Goal: Transaction & Acquisition: Purchase product/service

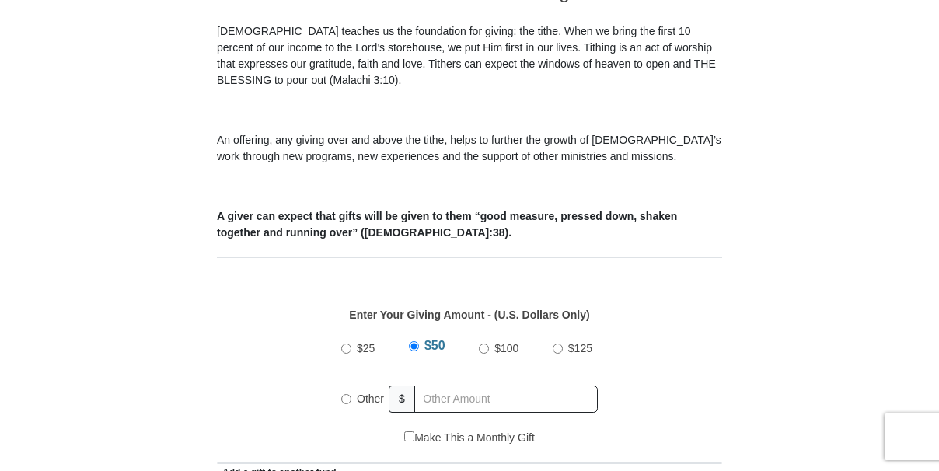
scroll to position [544, 0]
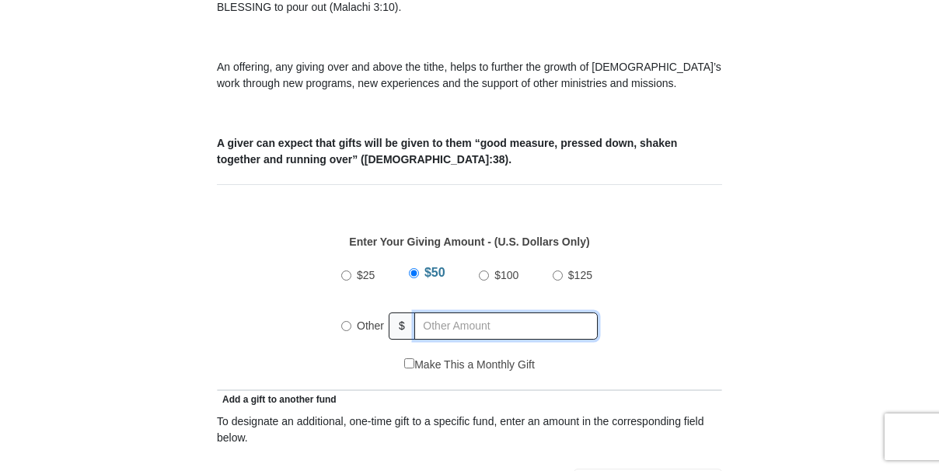
radio input "true"
click at [456, 312] on input "text" at bounding box center [509, 325] width 178 height 27
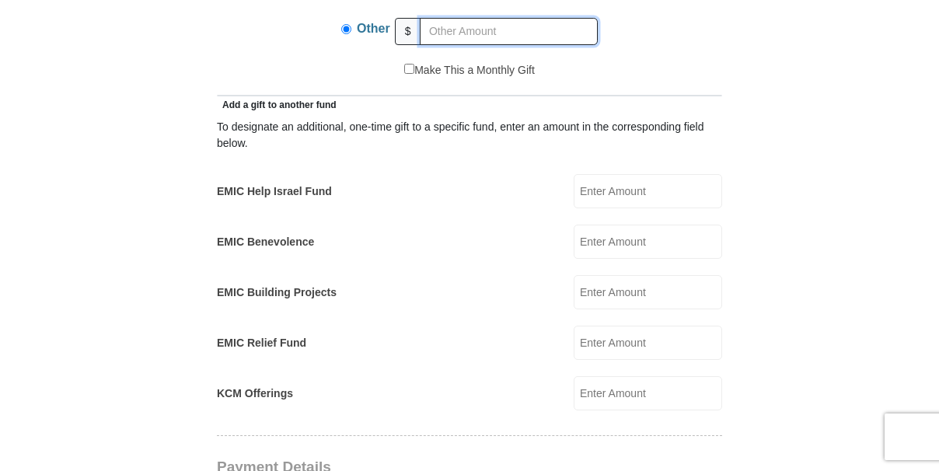
scroll to position [855, 0]
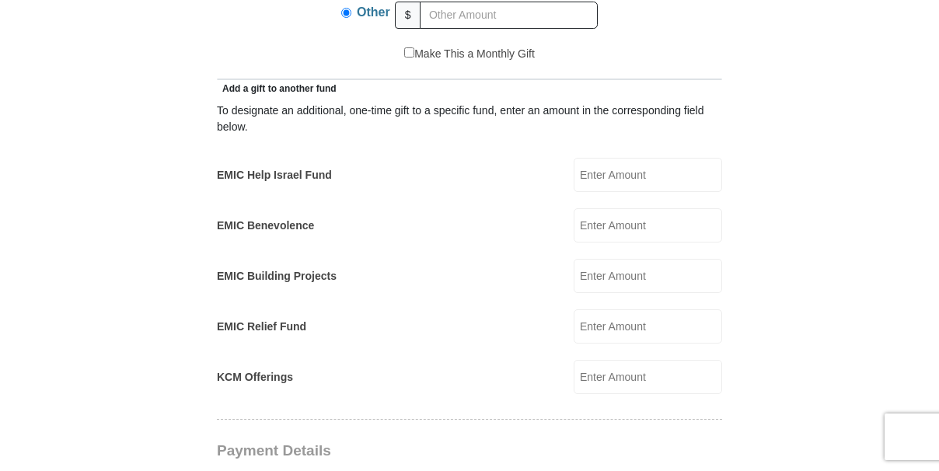
click at [607, 161] on input "EMIC Help Israel Fund" at bounding box center [648, 175] width 148 height 34
type input "12"
click at [591, 260] on input "EMIC Building Projects" at bounding box center [648, 276] width 148 height 34
click at [595, 260] on input "EMIC Building Projects" at bounding box center [648, 276] width 148 height 34
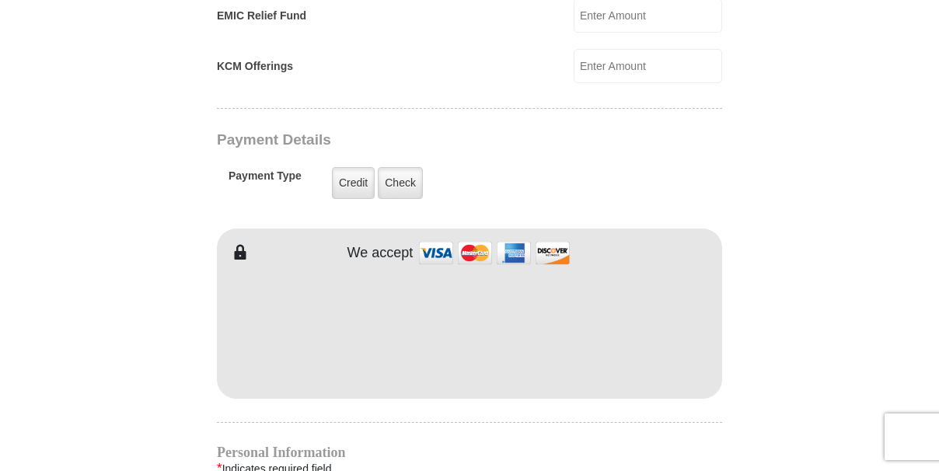
scroll to position [1244, 0]
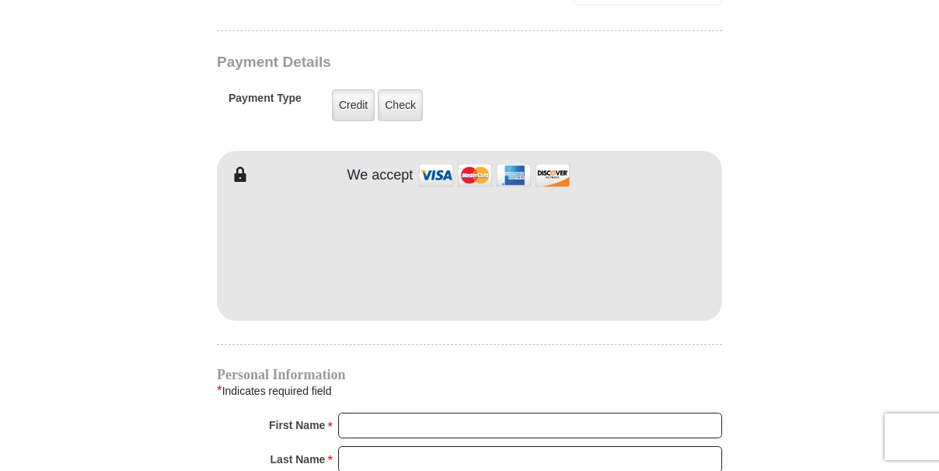
type input "12"
type input "Allan"
type input "Roman"
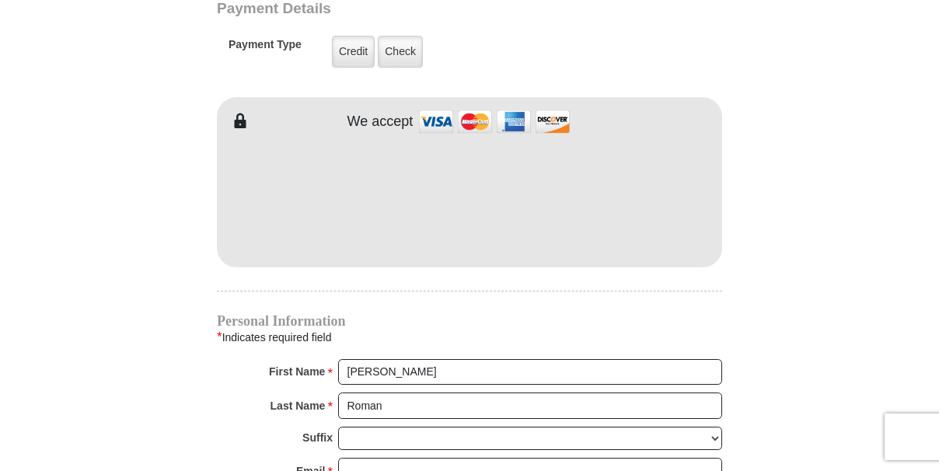
scroll to position [1321, 0]
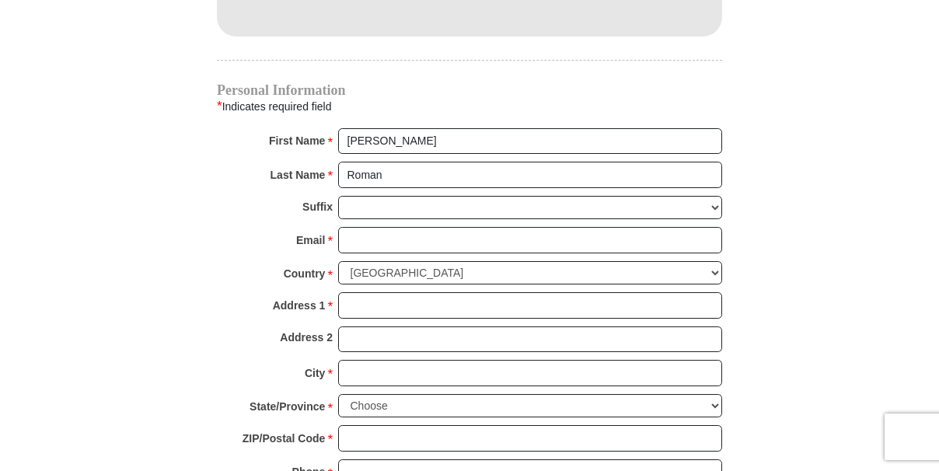
scroll to position [1554, 0]
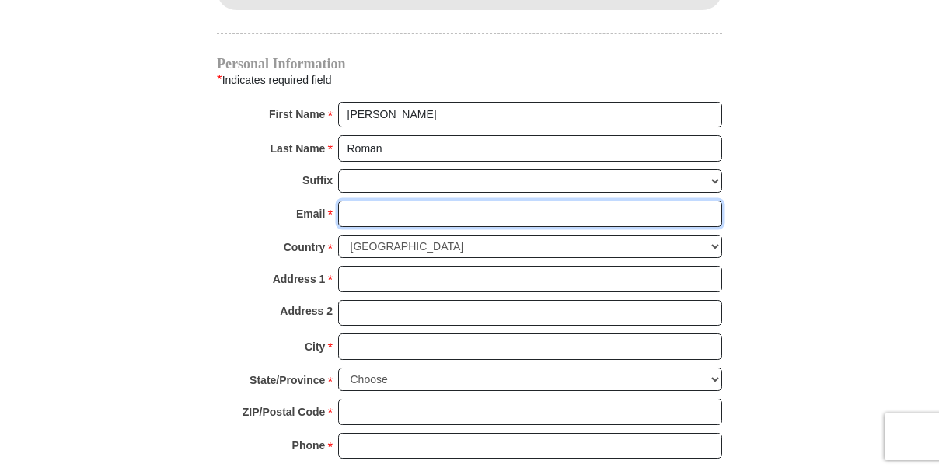
click at [349, 201] on input "Email *" at bounding box center [530, 214] width 384 height 26
type input "allanz00@yahoo.com"
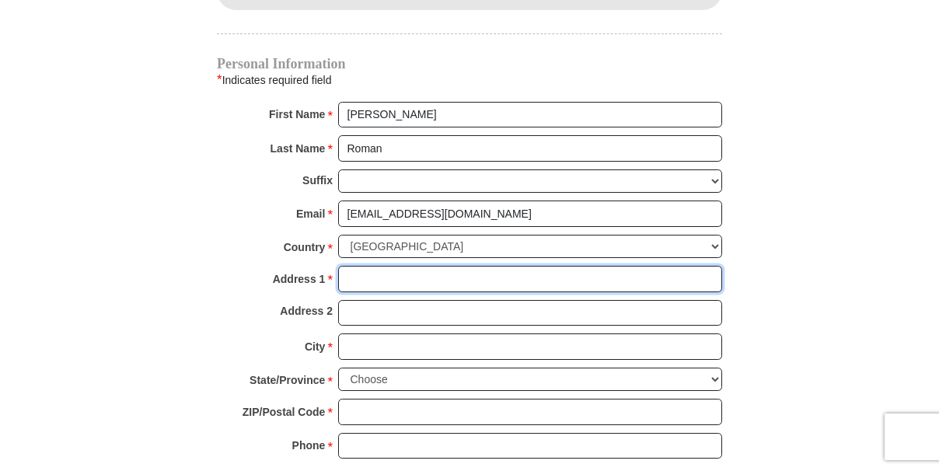
type input "1621 Thunderbird Dr"
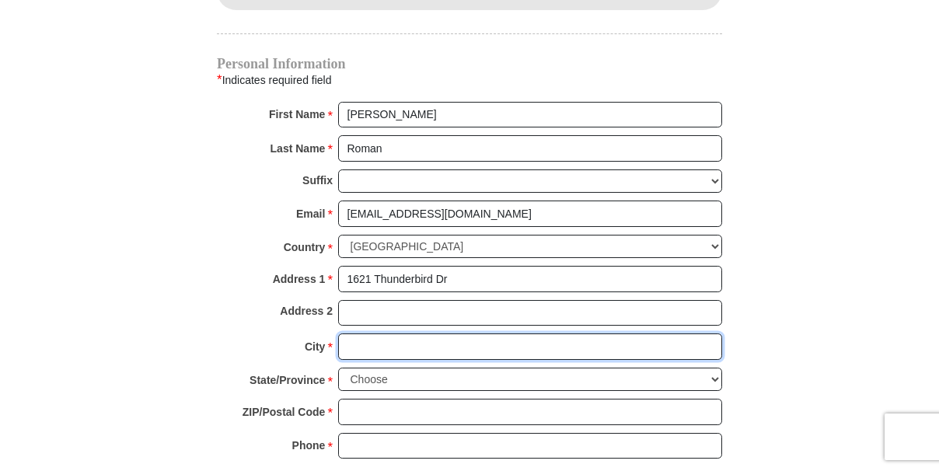
type input "Haslet"
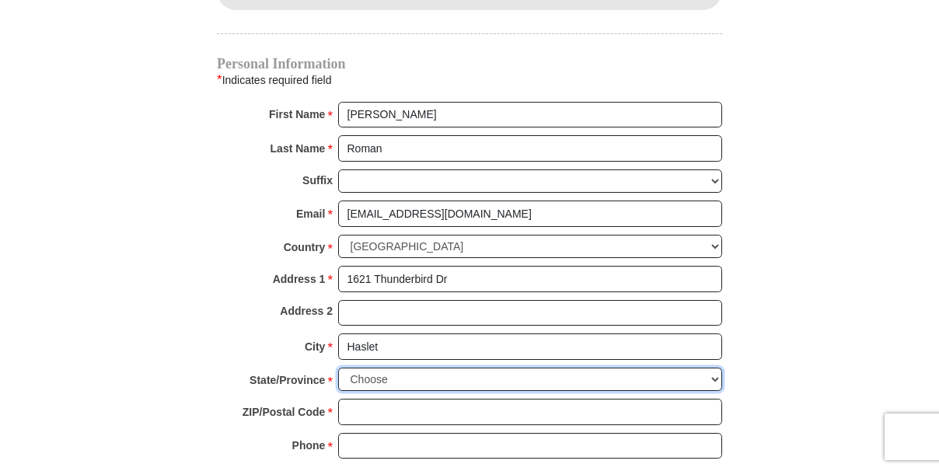
select select "TX"
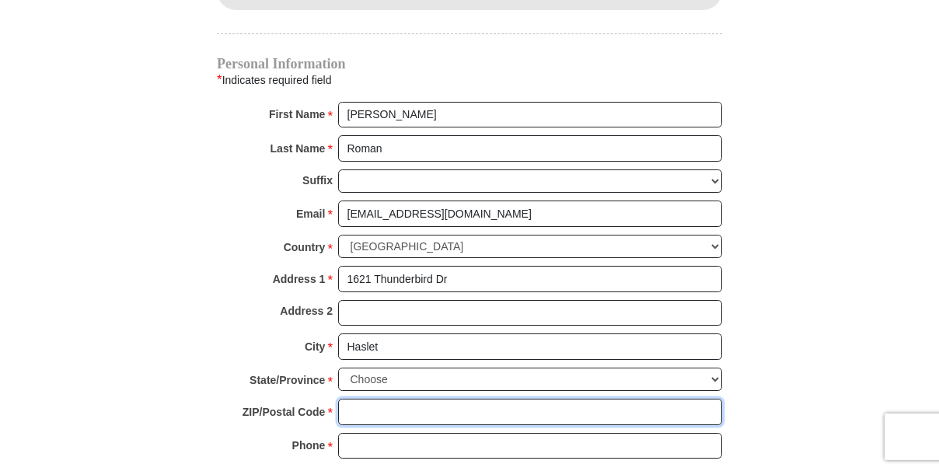
type input "76052"
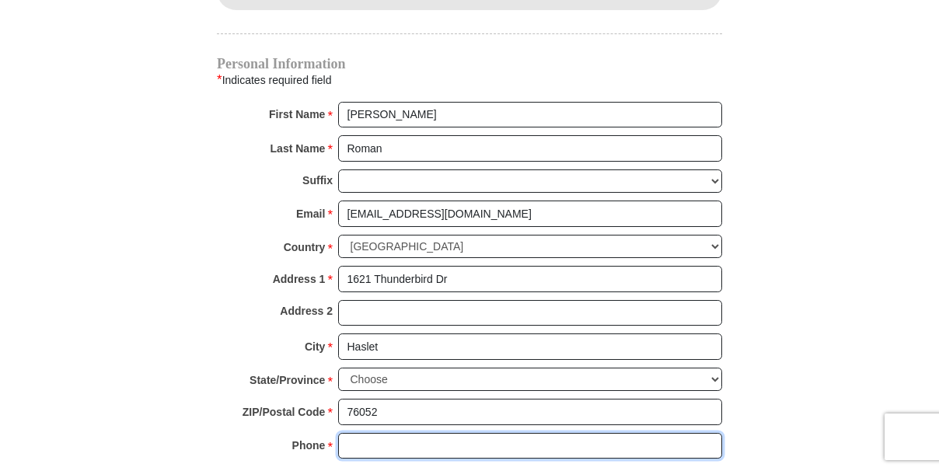
type input "3033596246"
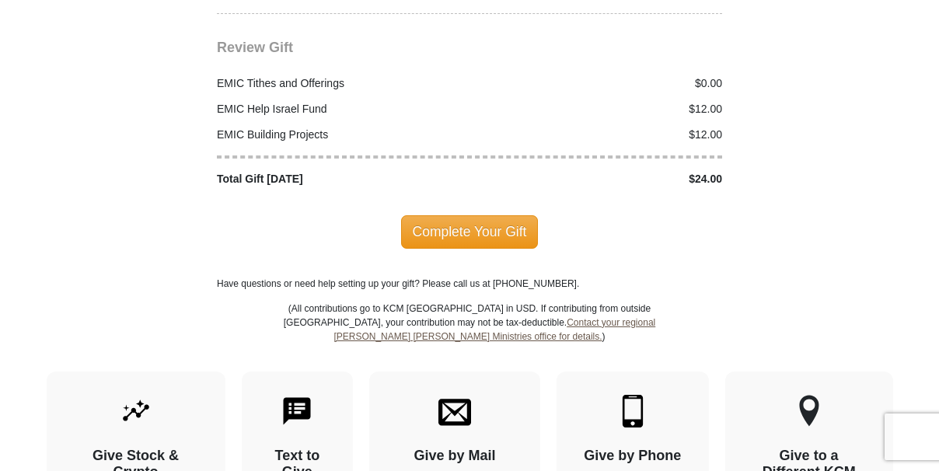
scroll to position [2021, 0]
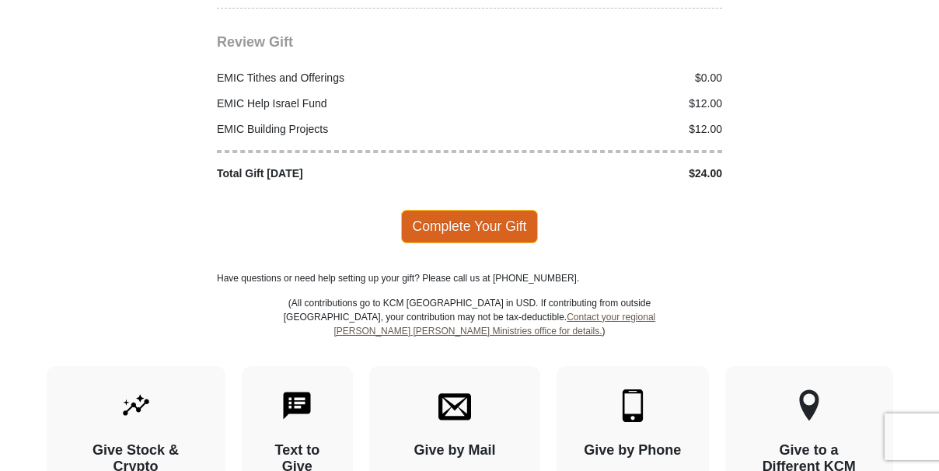
click at [460, 210] on span "Complete Your Gift" at bounding box center [470, 226] width 138 height 33
